Goal: Use online tool/utility: Utilize a website feature to perform a specific function

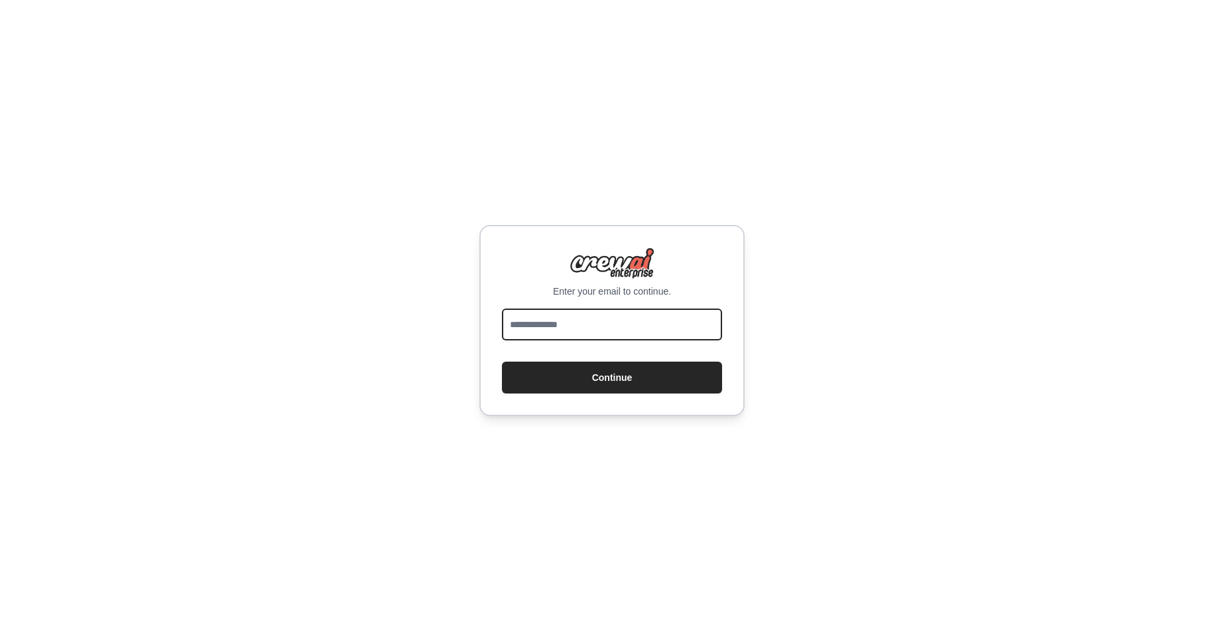
click at [527, 330] on input "email" at bounding box center [612, 324] width 220 height 32
type input "**********"
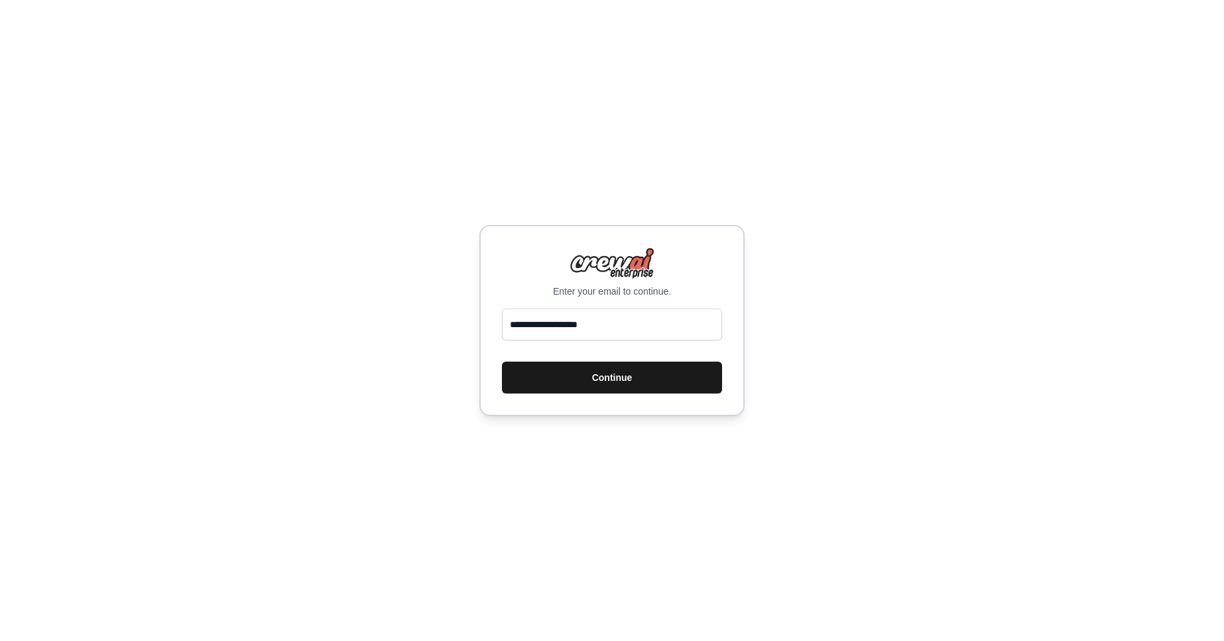
click at [600, 375] on button "Continue" at bounding box center [612, 377] width 220 height 32
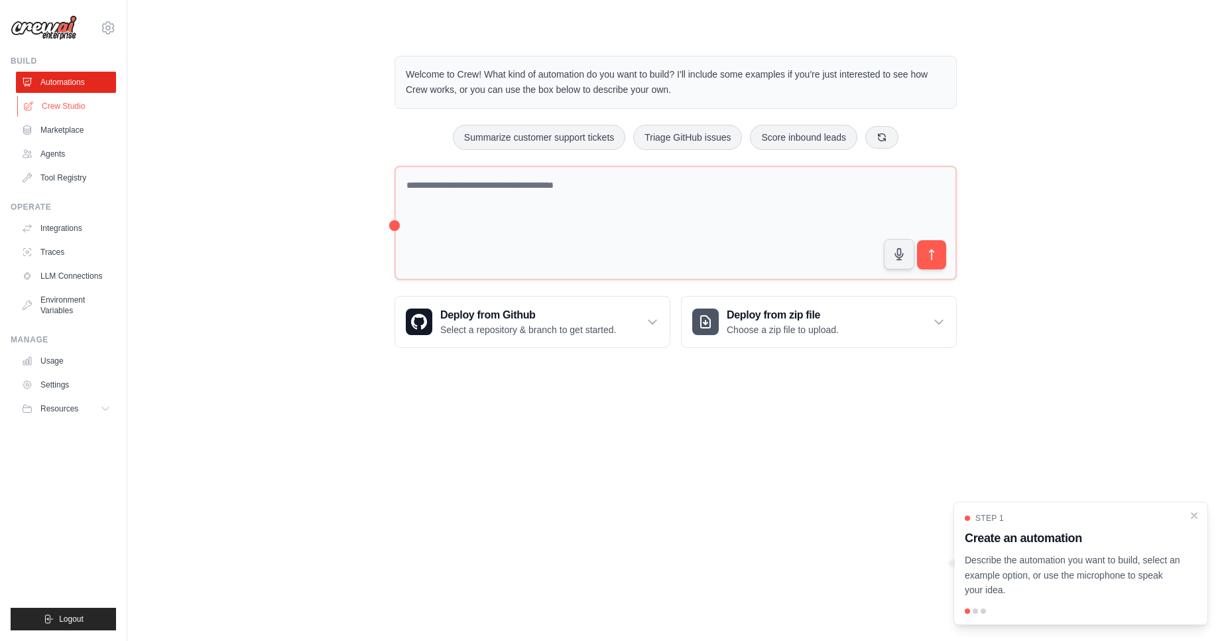
click at [68, 105] on link "Crew Studio" at bounding box center [67, 105] width 100 height 21
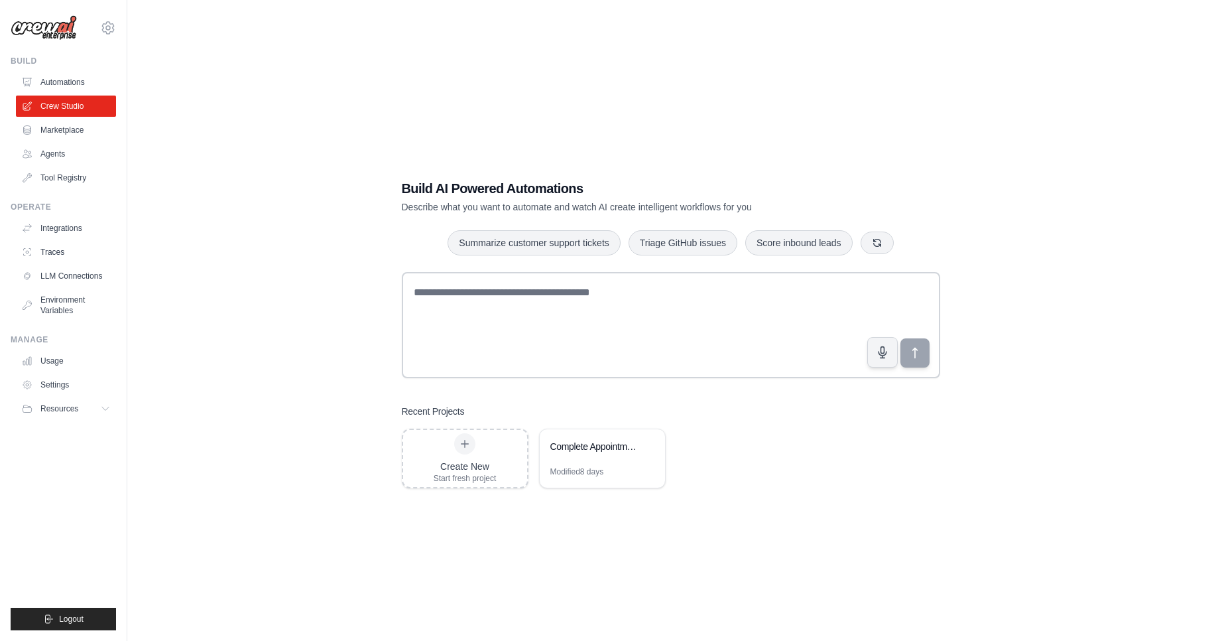
click at [231, 237] on div "Build AI Powered Automations Describe what you want to automate and watch AI cr…" at bounding box center [671, 333] width 1045 height 641
click at [58, 227] on link "Integrations" at bounding box center [67, 228] width 100 height 21
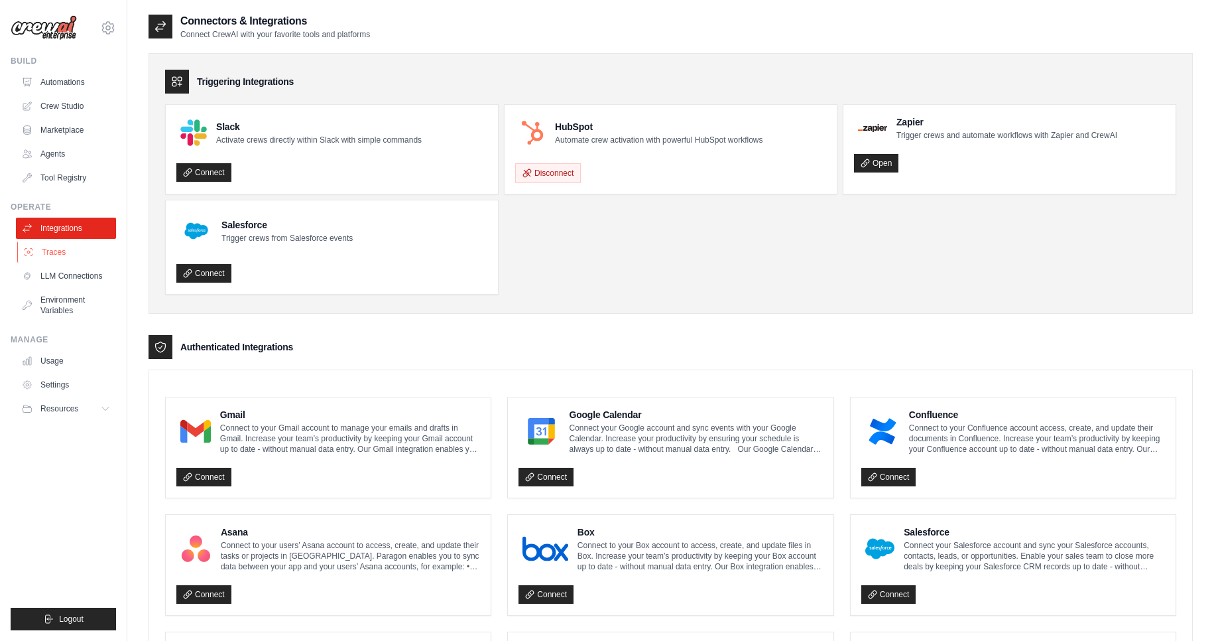
click at [58, 255] on link "Traces" at bounding box center [67, 251] width 100 height 21
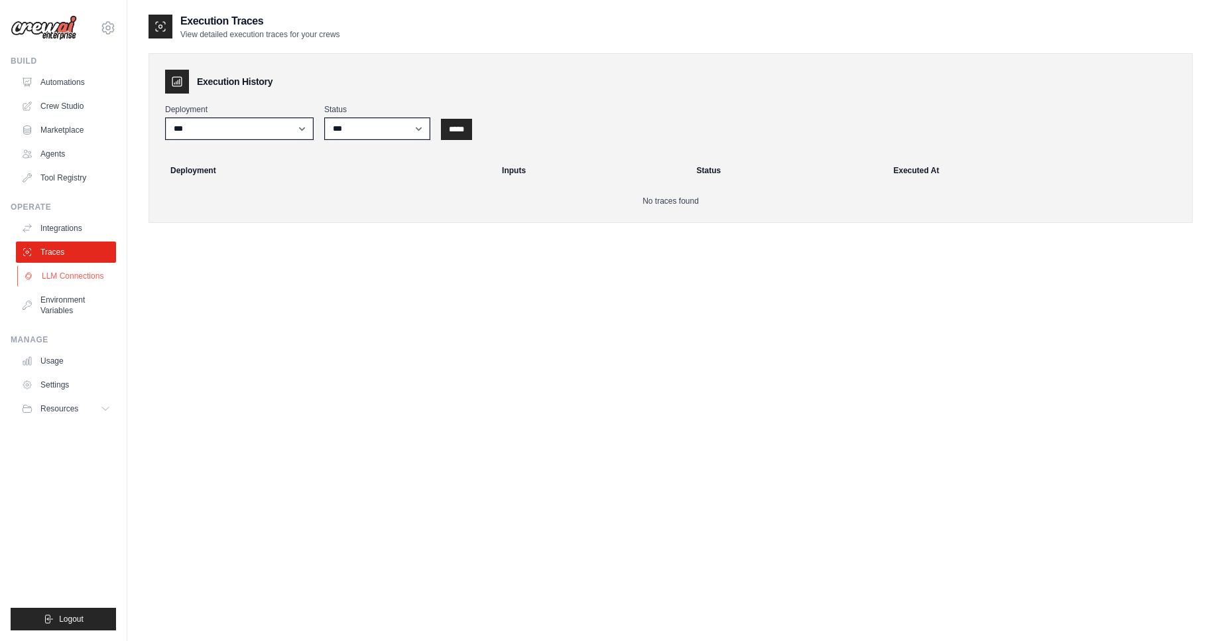
click at [70, 281] on link "LLM Connections" at bounding box center [67, 275] width 100 height 21
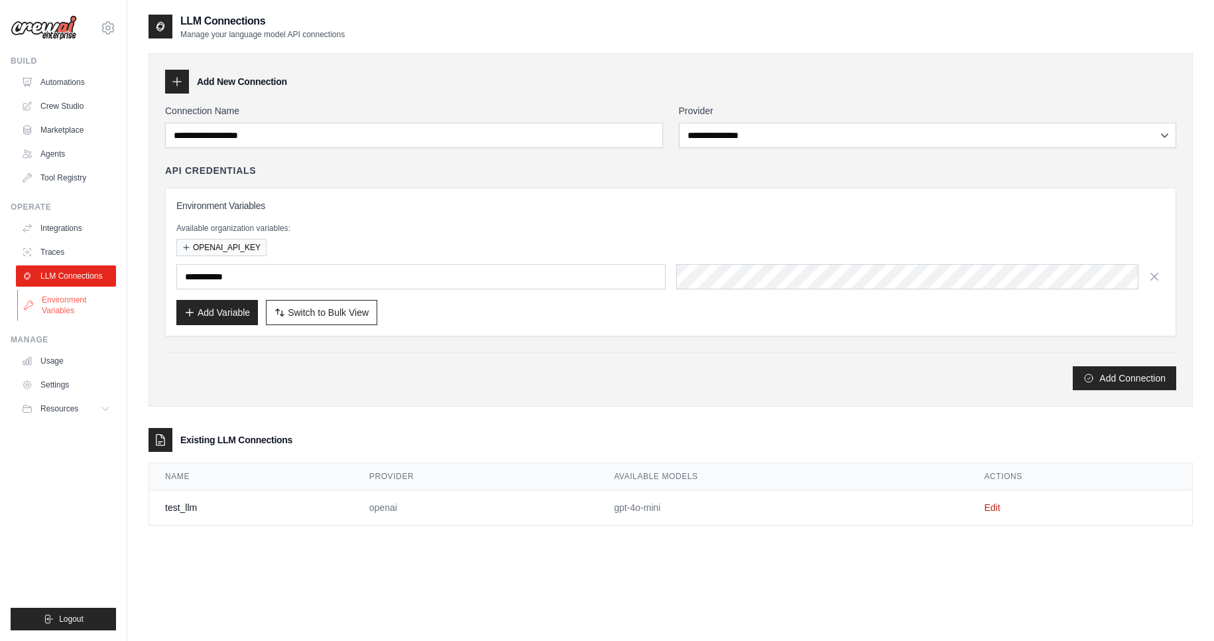
click at [54, 311] on link "Environment Variables" at bounding box center [67, 305] width 100 height 32
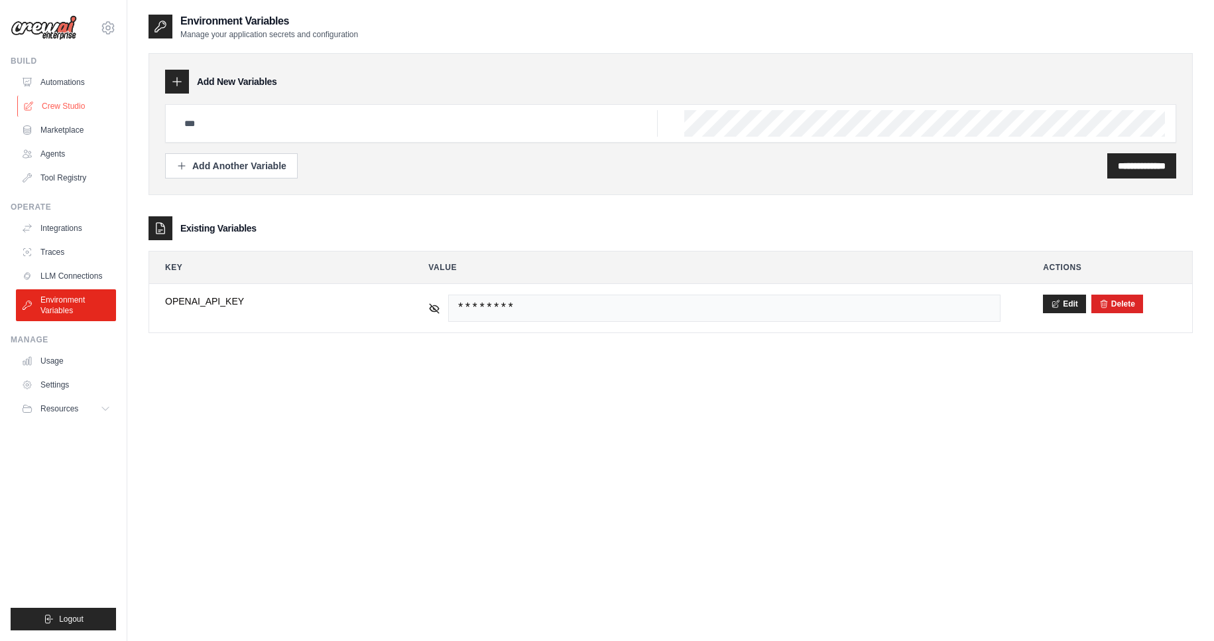
click at [63, 108] on link "Crew Studio" at bounding box center [67, 105] width 100 height 21
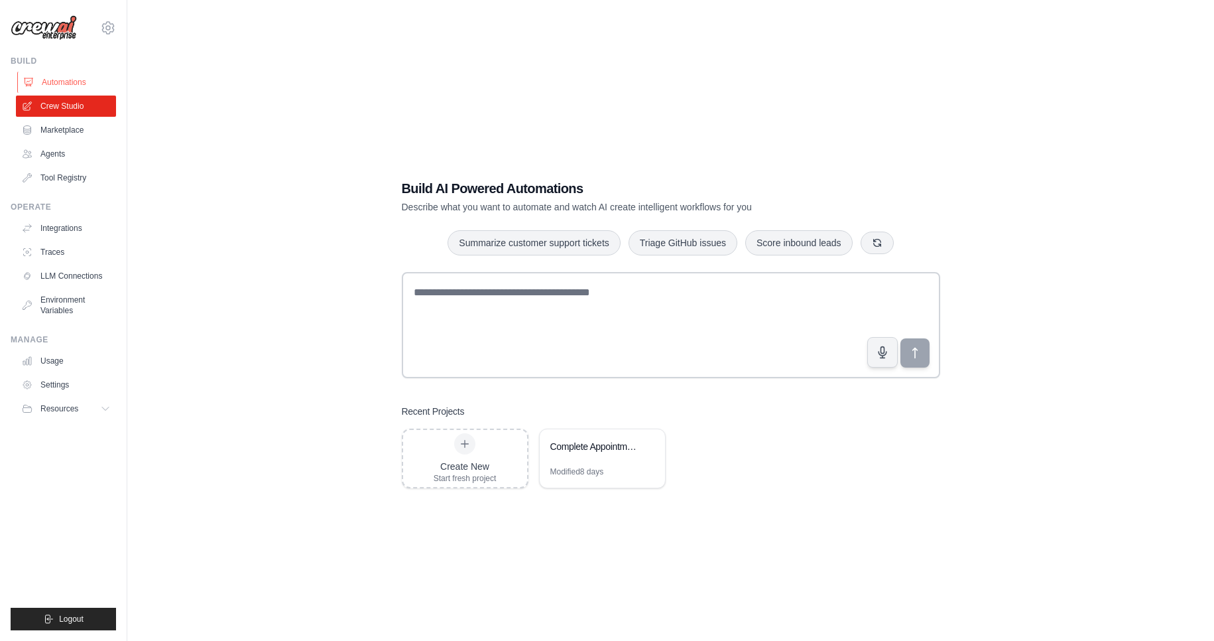
click at [61, 80] on link "Automations" at bounding box center [67, 82] width 100 height 21
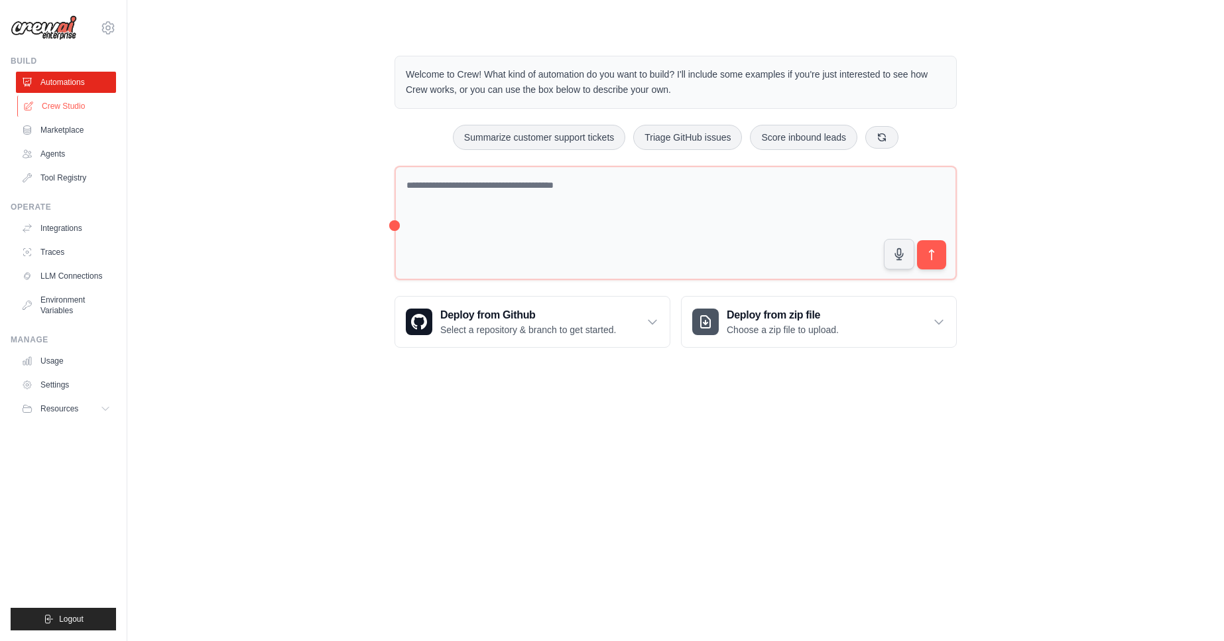
click at [51, 111] on link "Crew Studio" at bounding box center [67, 105] width 100 height 21
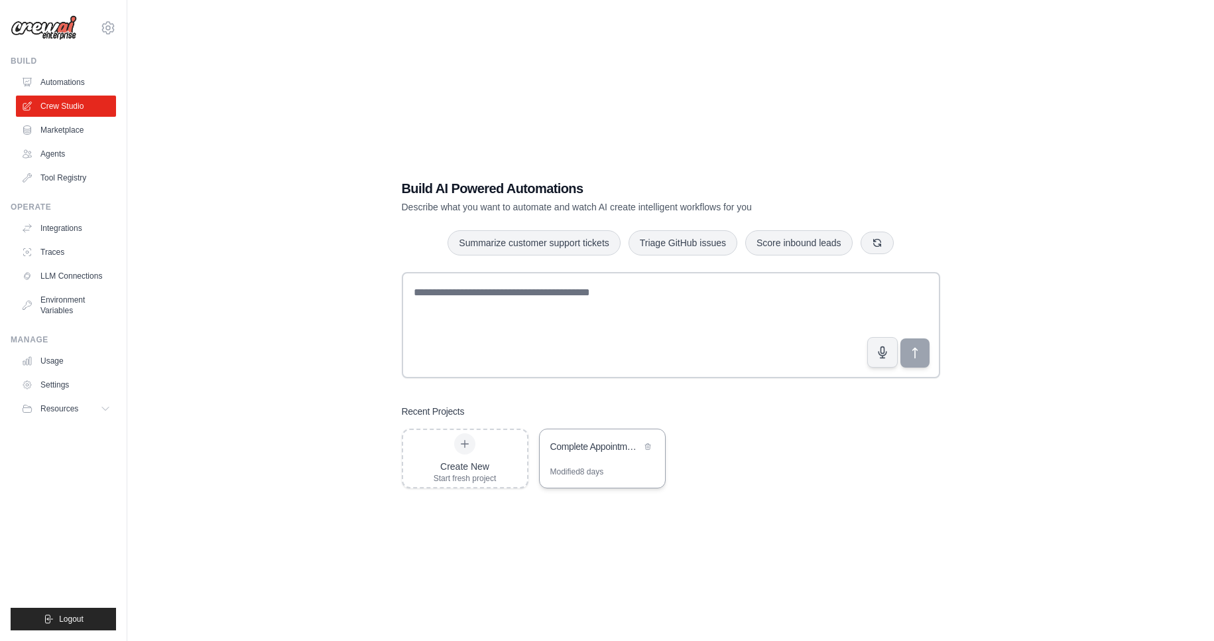
click at [598, 456] on div "Complete Appointment Assistant with Email Threading" at bounding box center [602, 447] width 125 height 37
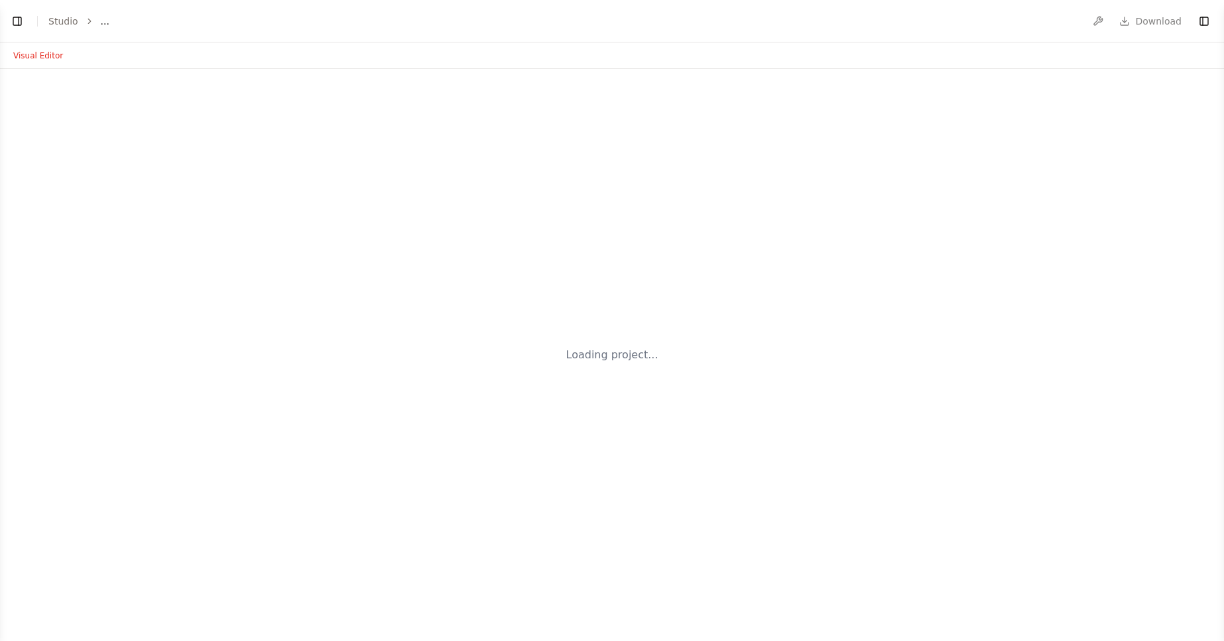
select select "****"
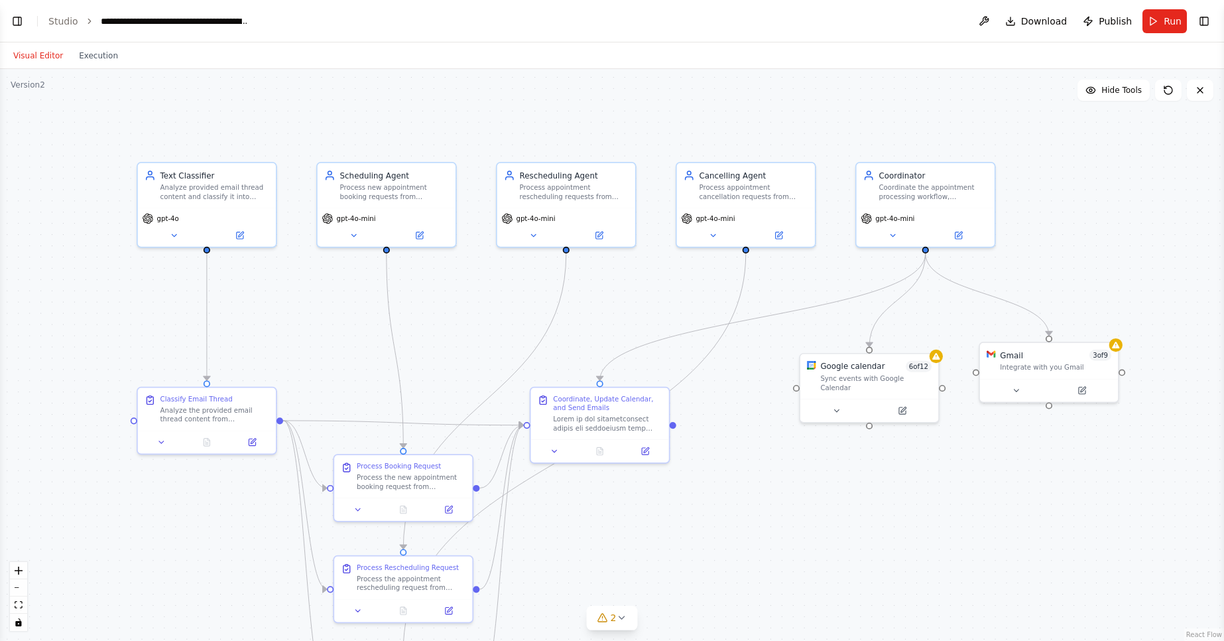
scroll to position [15597, 0]
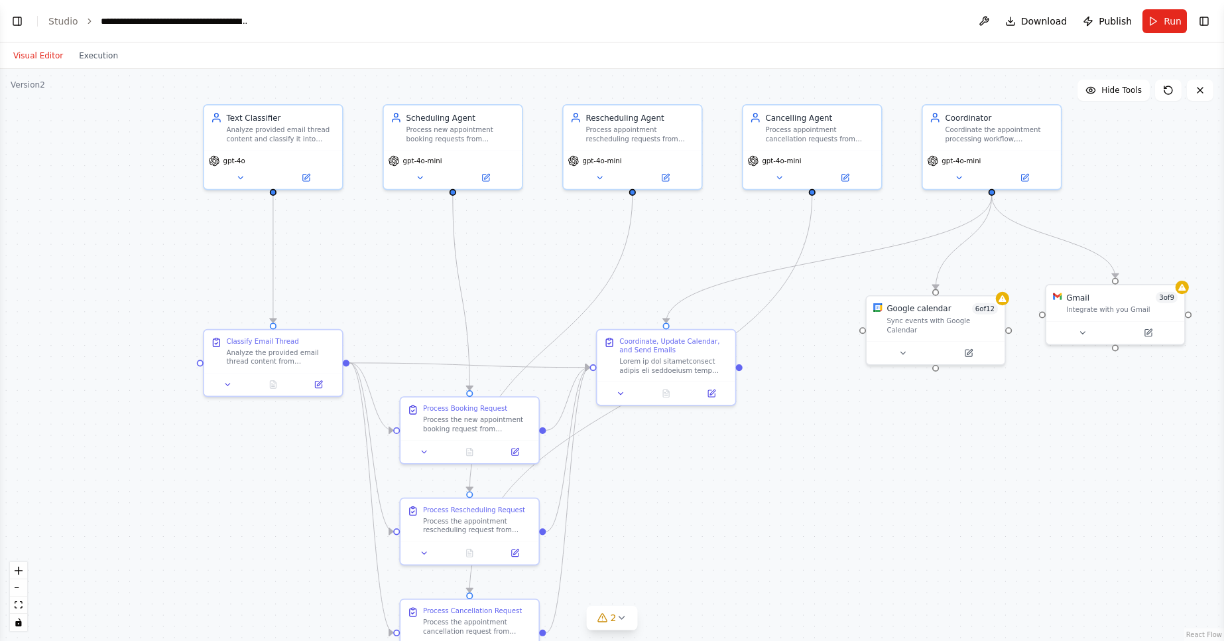
drag, startPoint x: 478, startPoint y: 308, endPoint x: 544, endPoint y: 246, distance: 90.6
click at [544, 246] on div ".deletable-edge-delete-btn { width: 20px; height: 20px; border: 0px solid #ffff…" at bounding box center [612, 355] width 1224 height 572
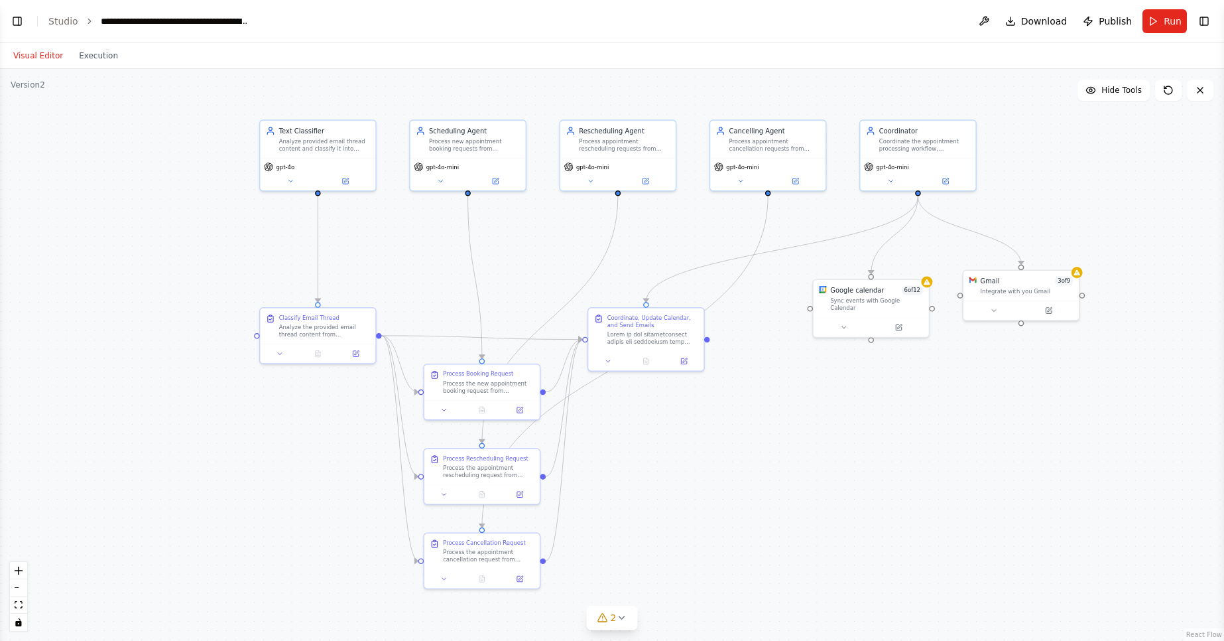
click at [544, 241] on div ".deletable-edge-delete-btn { width: 20px; height: 20px; border: 0px solid #ffff…" at bounding box center [612, 355] width 1224 height 572
click at [1159, 18] on button "Run" at bounding box center [1165, 21] width 44 height 24
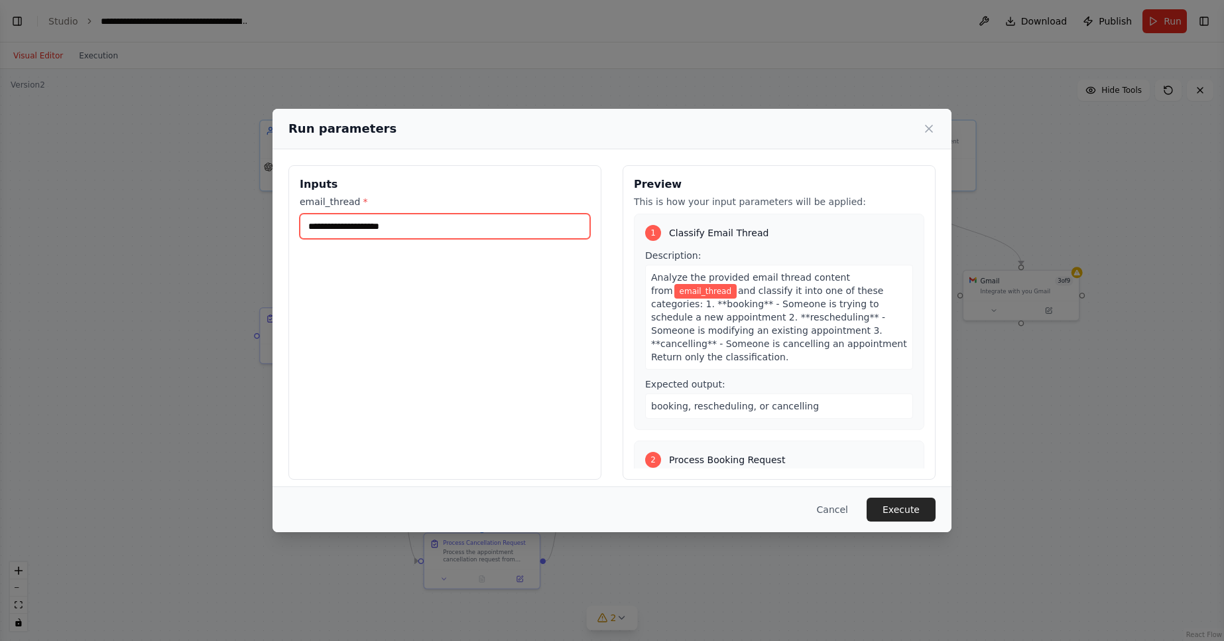
click at [407, 227] on input "email_thread *" at bounding box center [445, 226] width 290 height 25
click at [378, 223] on input "email_thread *" at bounding box center [445, 226] width 290 height 25
click at [336, 223] on input "email_thread *" at bounding box center [445, 226] width 290 height 25
paste input "**********"
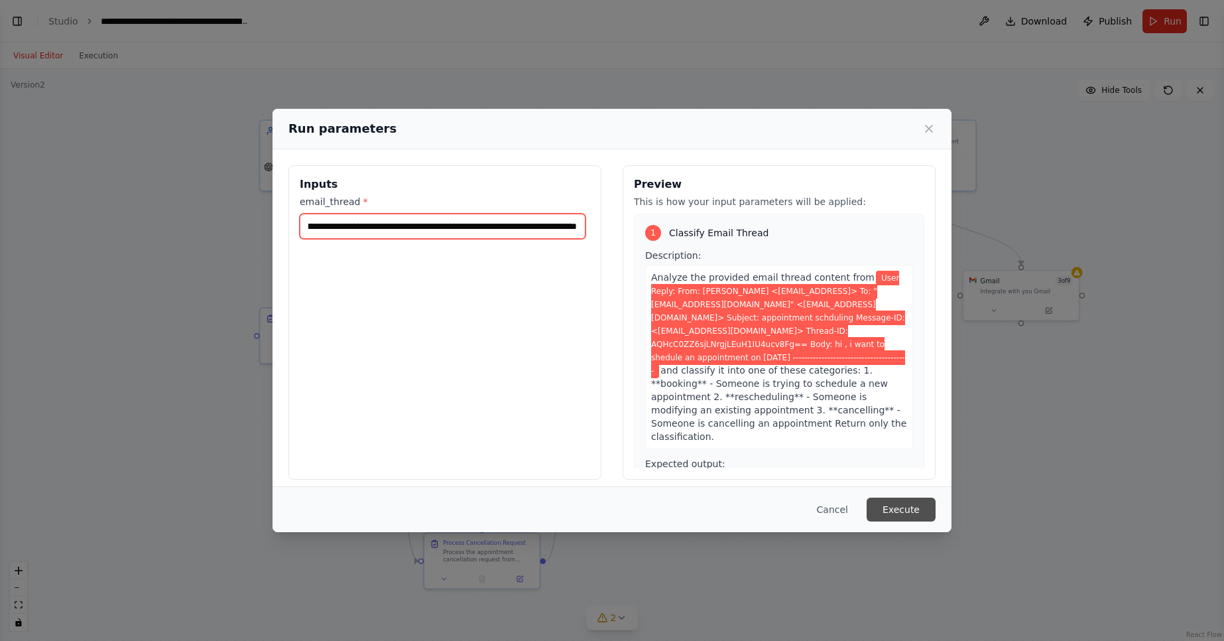
type input "**********"
click at [886, 514] on button "Execute" at bounding box center [901, 509] width 69 height 24
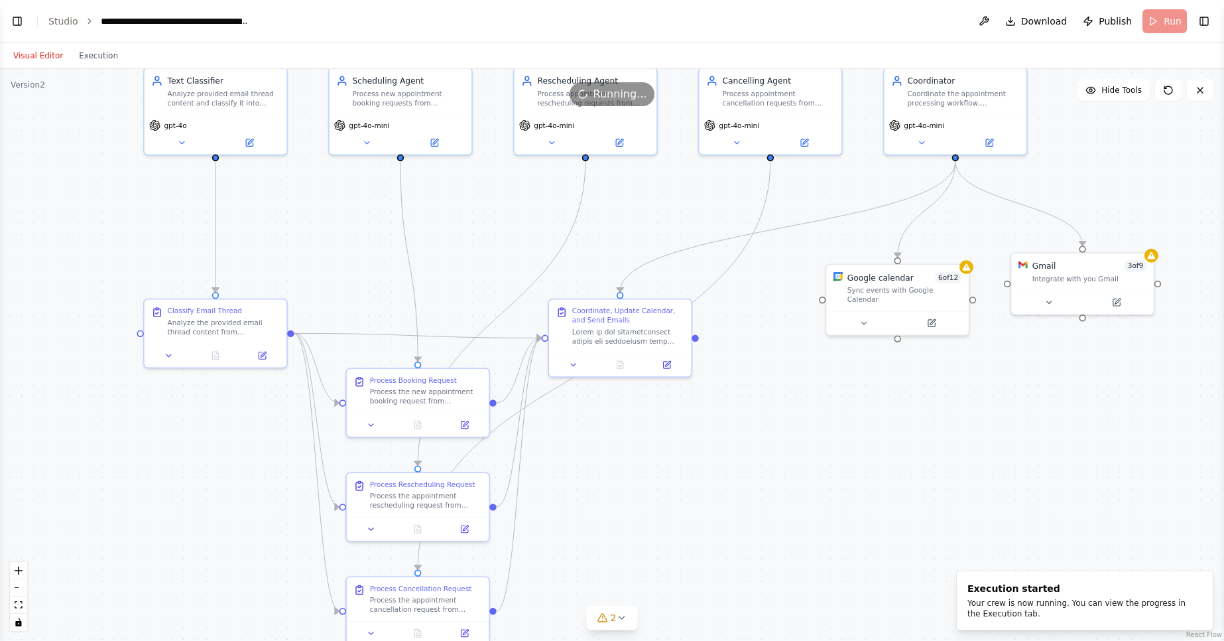
drag, startPoint x: 532, startPoint y: 292, endPoint x: 515, endPoint y: 261, distance: 34.7
click at [515, 261] on div ".deletable-edge-delete-btn { width: 20px; height: 20px; border: 0px solid #ffff…" at bounding box center [612, 355] width 1224 height 572
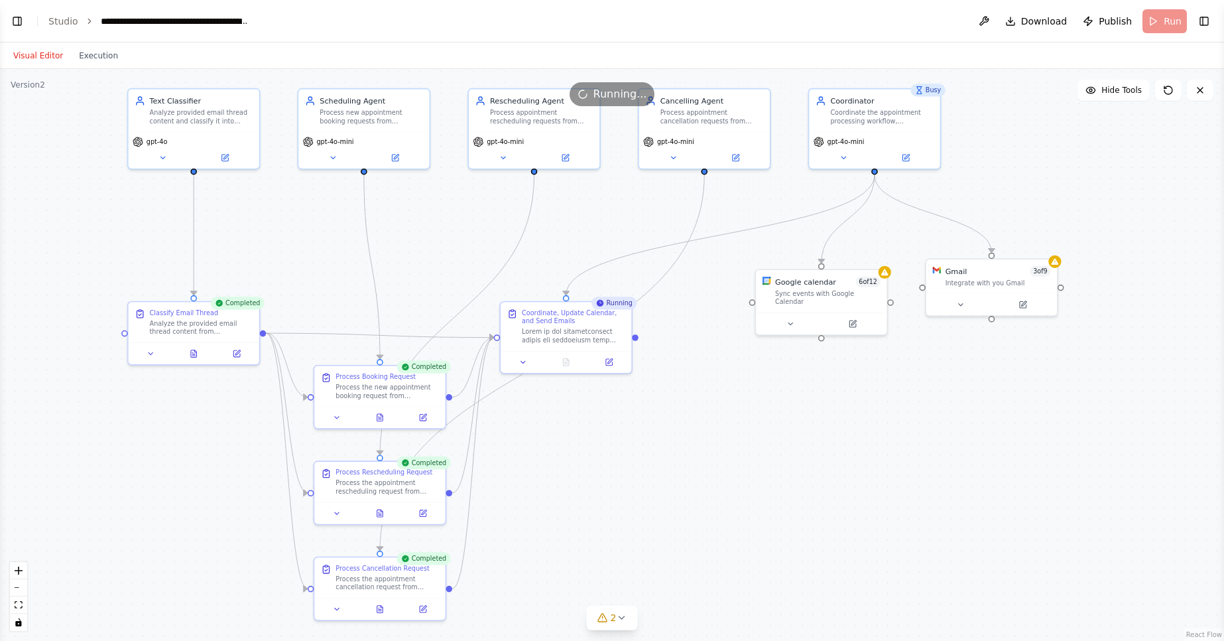
drag, startPoint x: 642, startPoint y: 495, endPoint x: 609, endPoint y: 494, distance: 32.5
click at [609, 494] on div ".deletable-edge-delete-btn { width: 20px; height: 20px; border: 0px solid #ffff…" at bounding box center [612, 355] width 1224 height 572
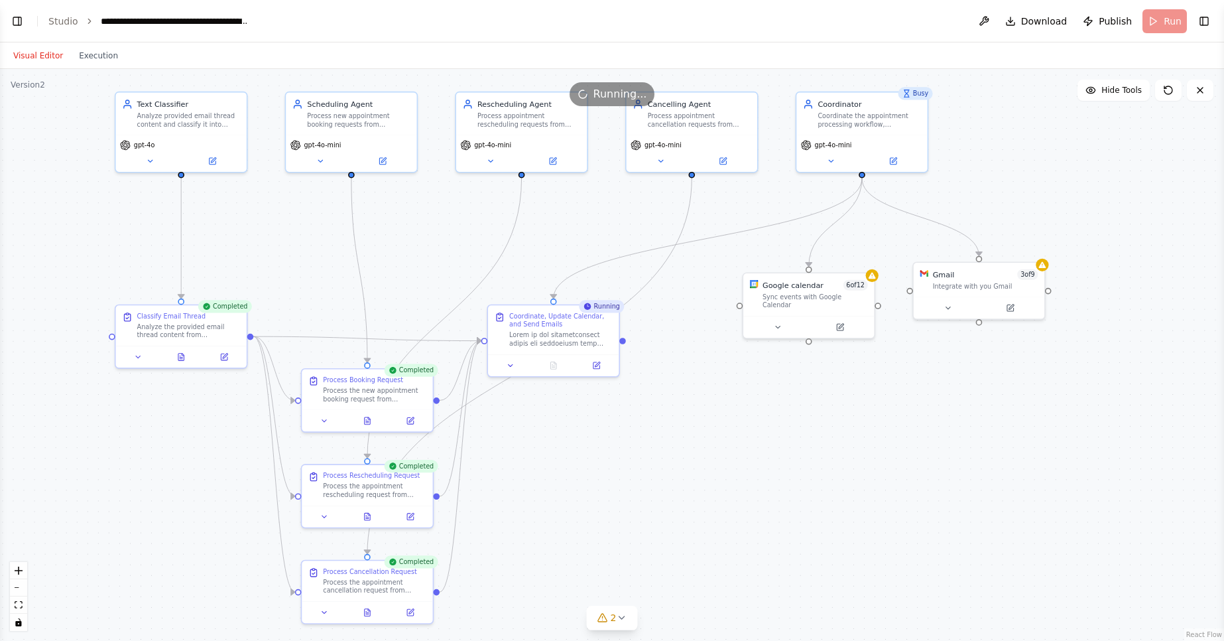
drag, startPoint x: 609, startPoint y: 494, endPoint x: 597, endPoint y: 497, distance: 12.9
click at [597, 497] on div ".deletable-edge-delete-btn { width: 20px; height: 20px; border: 0px solid #ffff…" at bounding box center [612, 355] width 1224 height 572
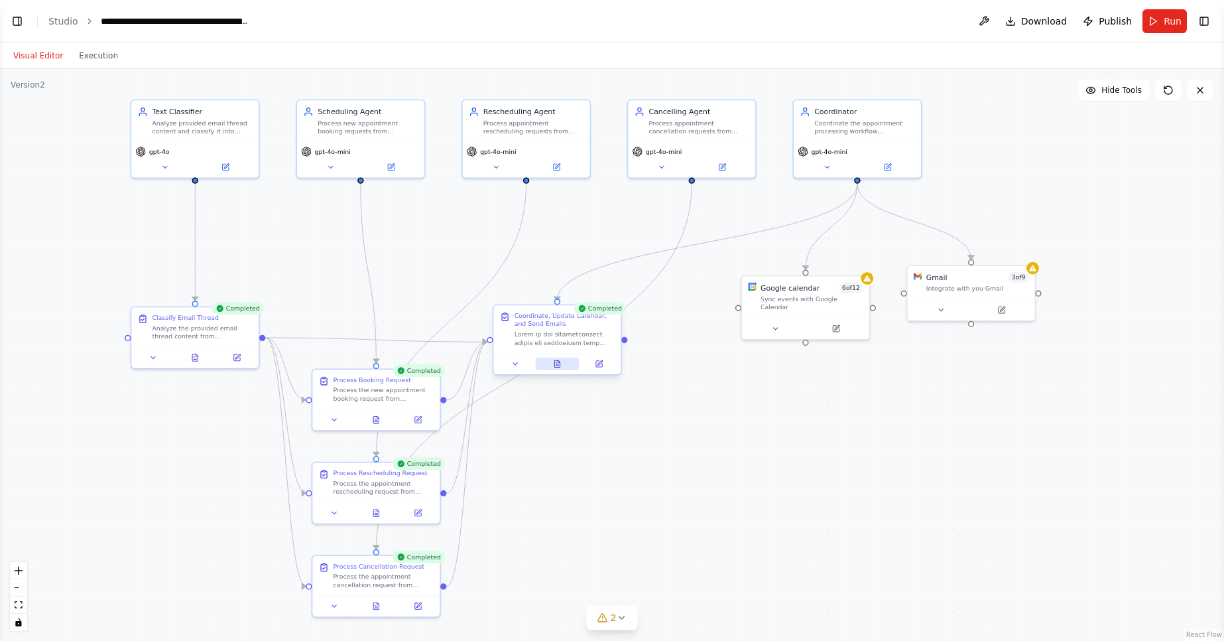
click at [553, 362] on icon at bounding box center [557, 363] width 8 height 8
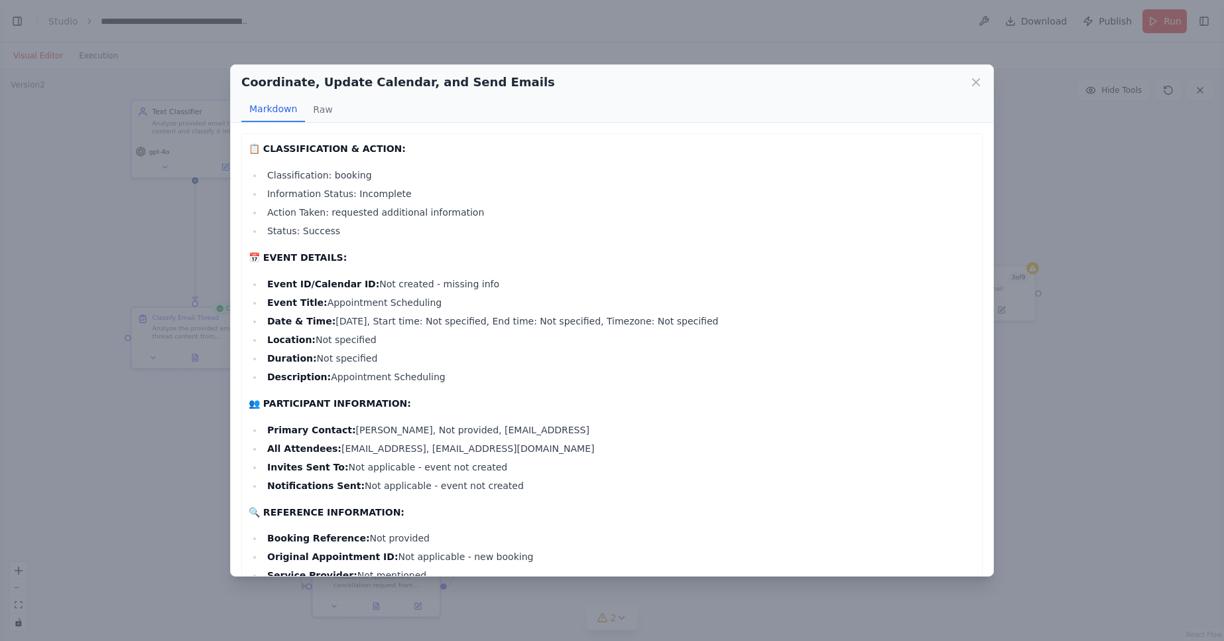
scroll to position [1080, 0]
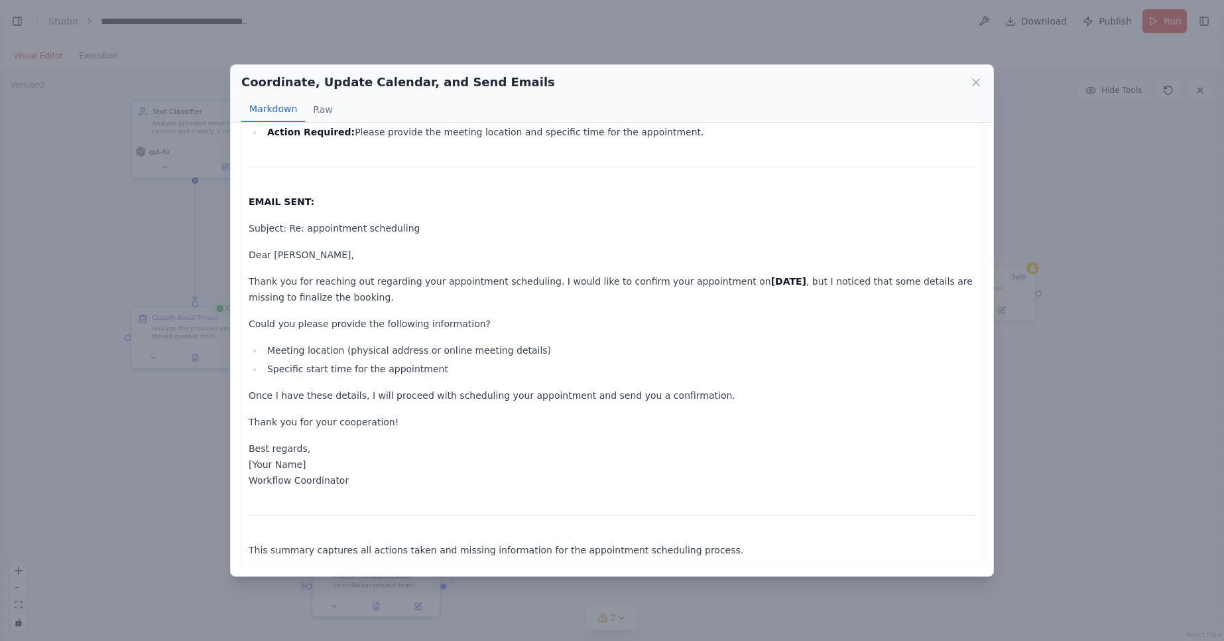
click at [569, 639] on div "Coordinate, Update Calendar, and Send Emails Markdown Raw 📋 CLASSIFICATION & AC…" at bounding box center [612, 320] width 1224 height 641
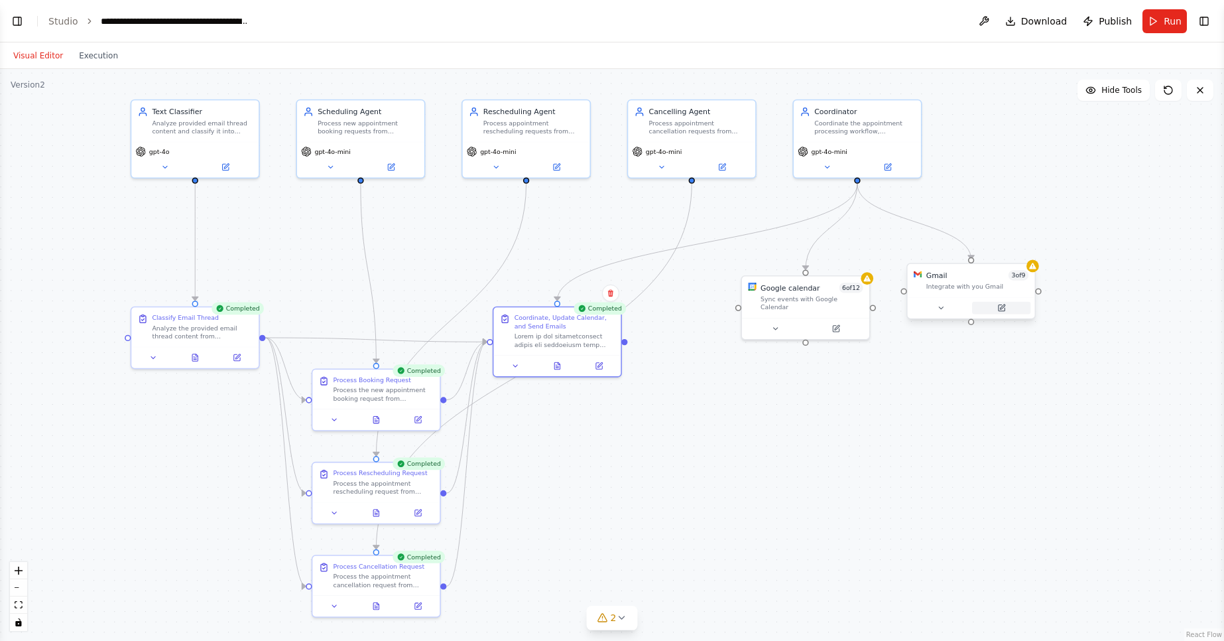
click at [1003, 308] on icon at bounding box center [1002, 307] width 6 height 6
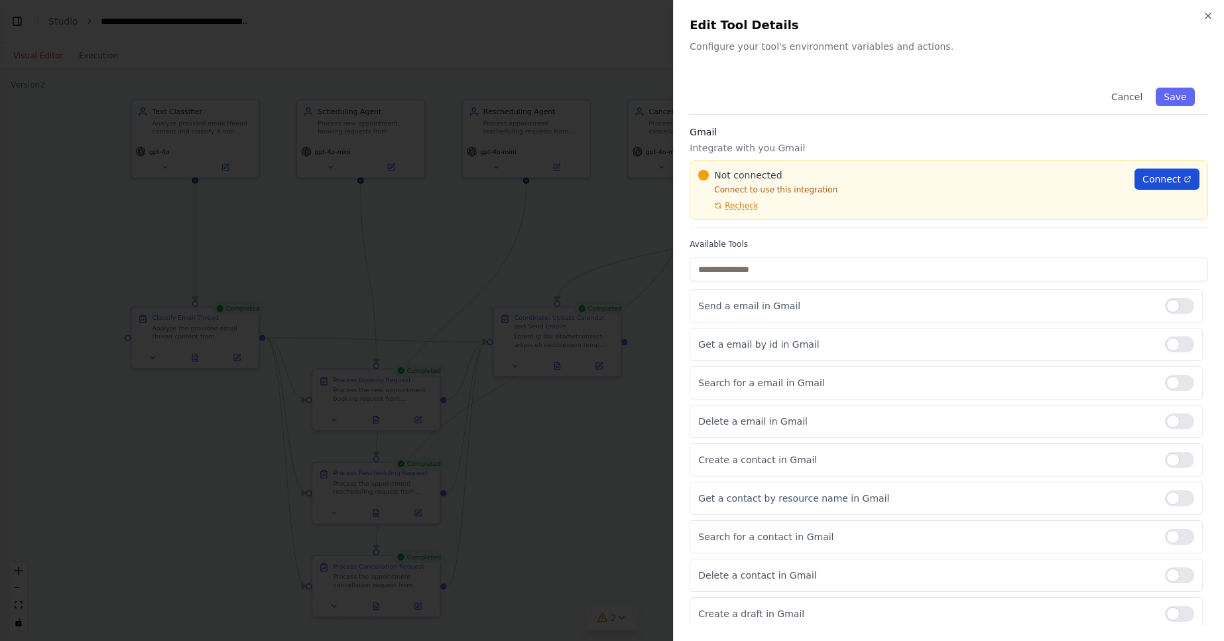
click at [1163, 178] on span "Connect" at bounding box center [1162, 178] width 38 height 13
